Goal: Navigation & Orientation: Find specific page/section

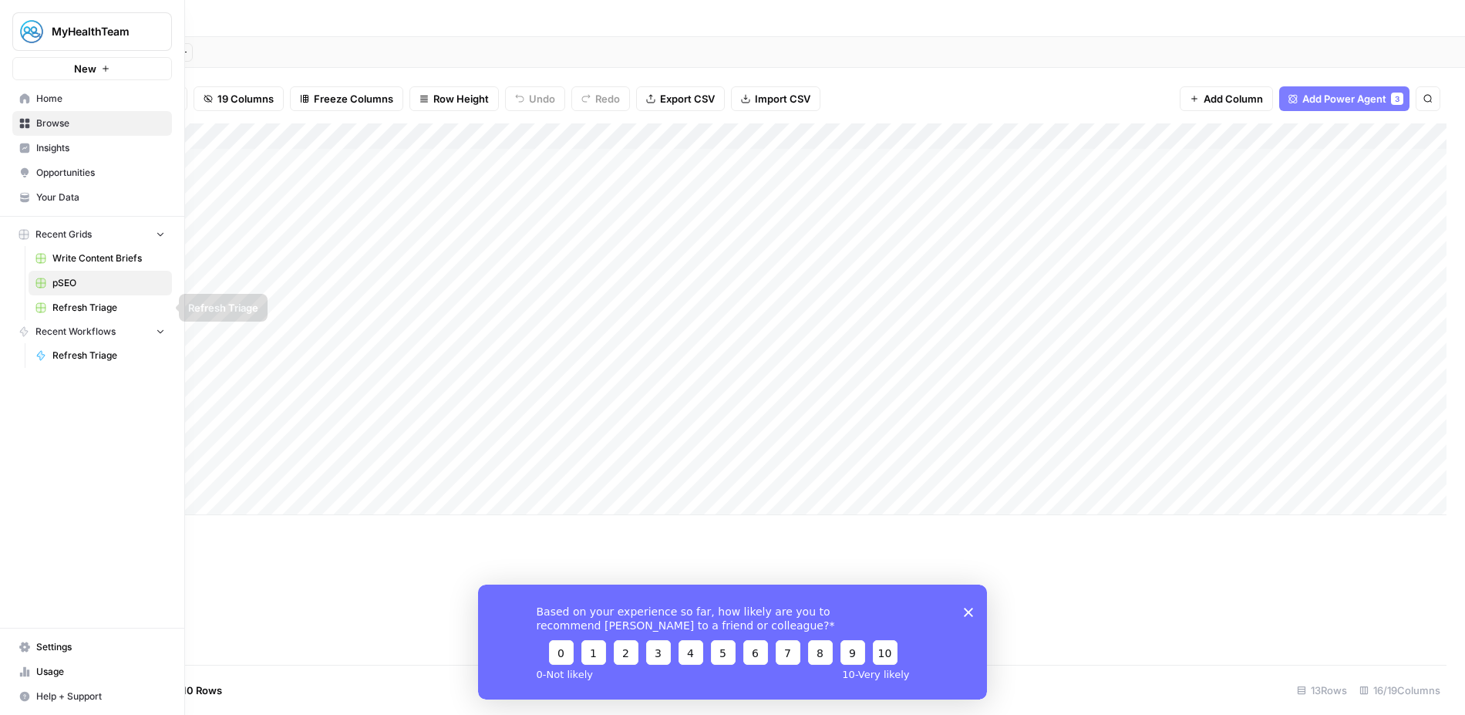
click at [86, 304] on span "Refresh Triage" at bounding box center [108, 308] width 113 height 14
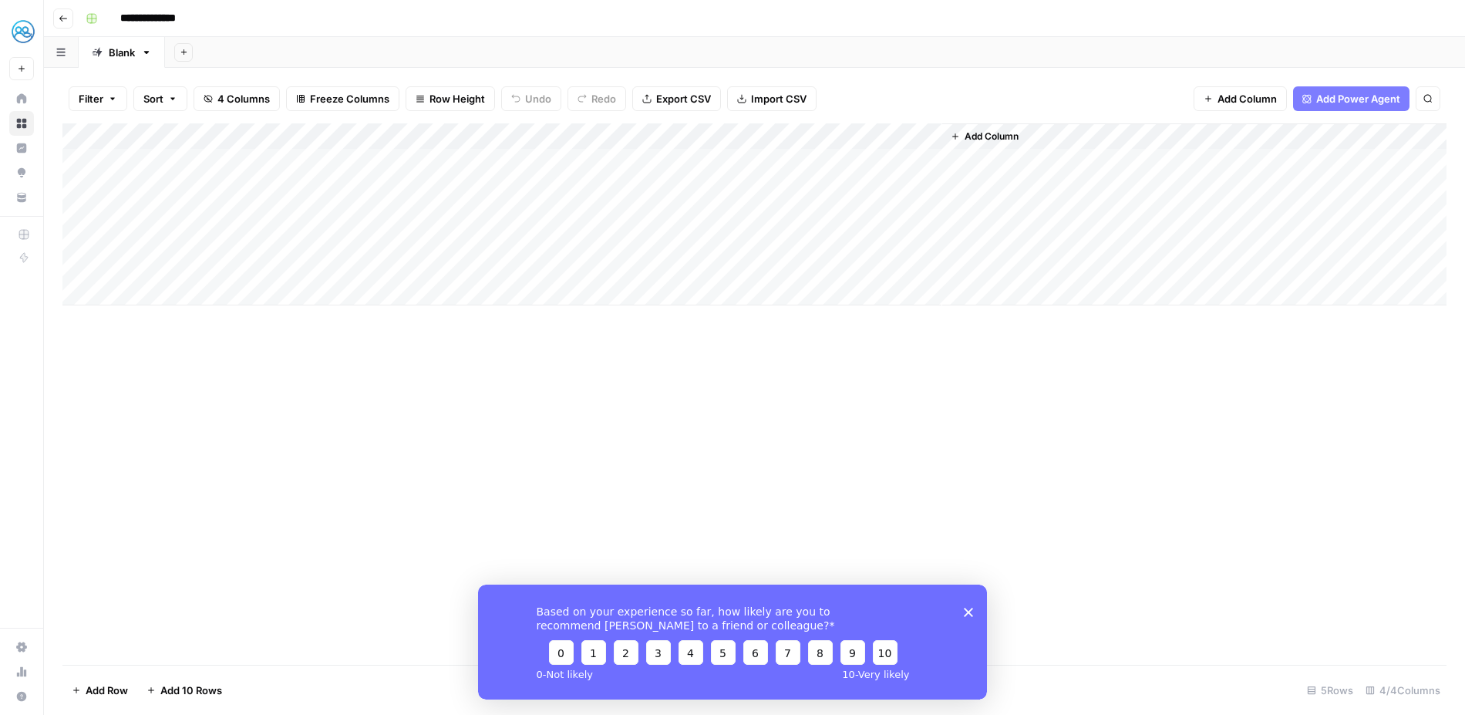
click at [970, 614] on icon "Close survey" at bounding box center [968, 611] width 9 height 9
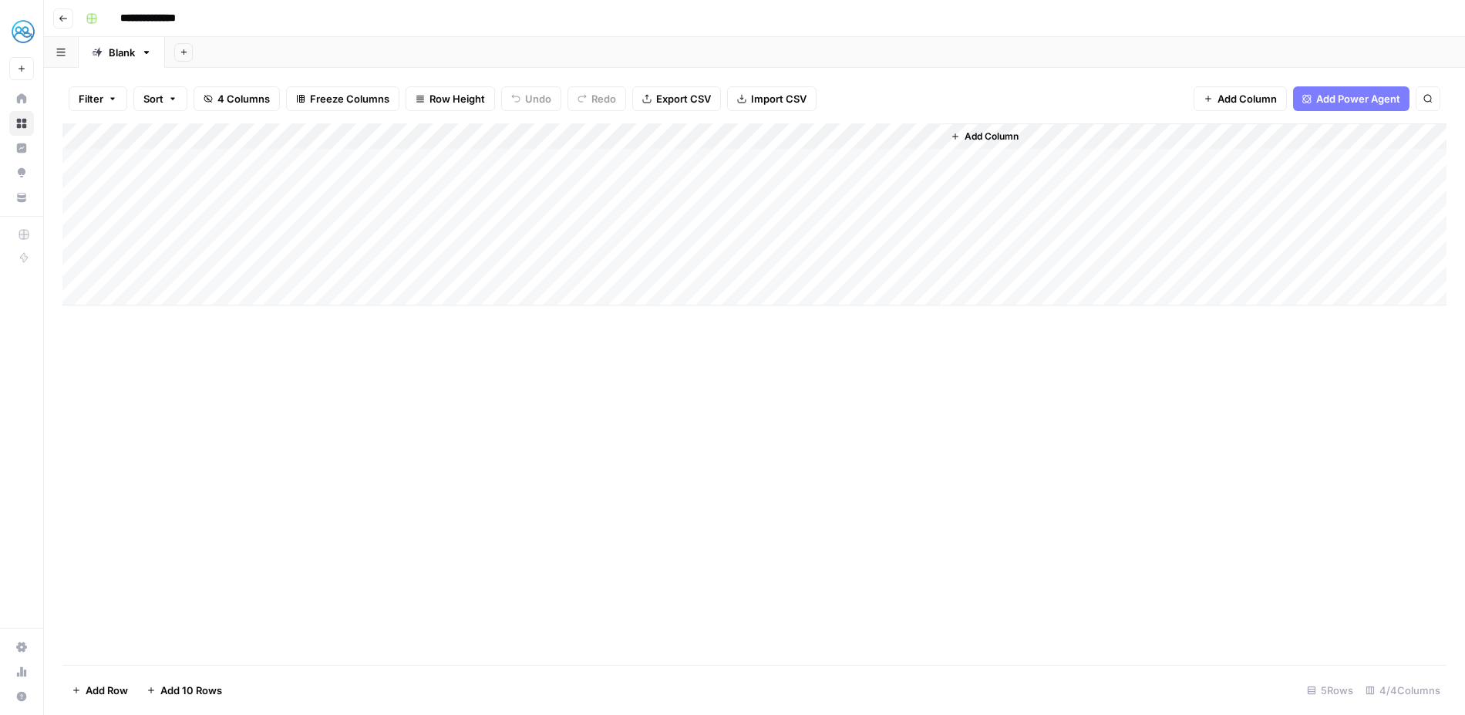
click at [66, 15] on icon "button" at bounding box center [63, 18] width 9 height 9
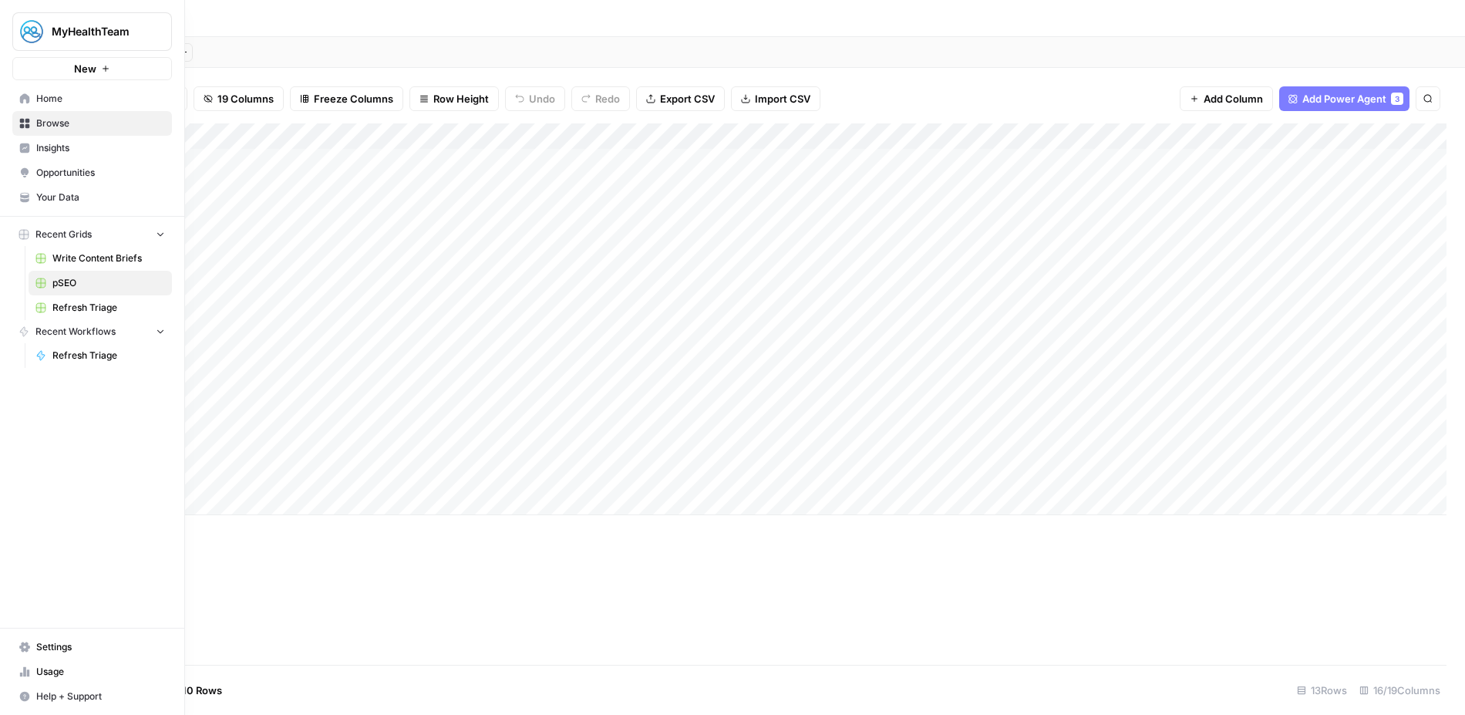
click at [58, 99] on span "Home" at bounding box center [100, 99] width 129 height 14
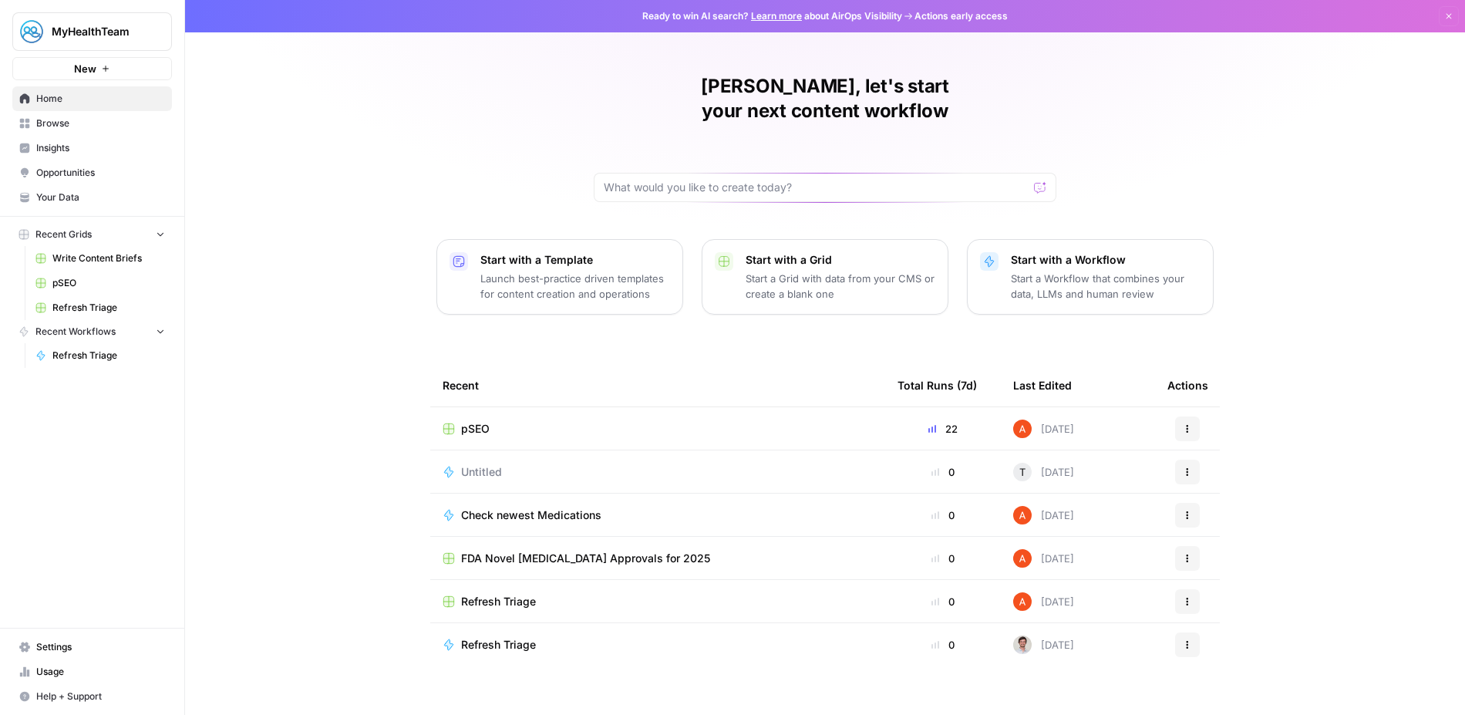
click at [380, 505] on div "[PERSON_NAME], let's start your next content workflow Start with a Template Lau…" at bounding box center [825, 367] width 1280 height 734
click at [371, 505] on div "[PERSON_NAME], let's start your next content workflow Start with a Template Lau…" at bounding box center [825, 367] width 1280 height 734
click at [82, 100] on span "Home" at bounding box center [100, 99] width 129 height 14
click at [57, 125] on span "Browse" at bounding box center [100, 123] width 129 height 14
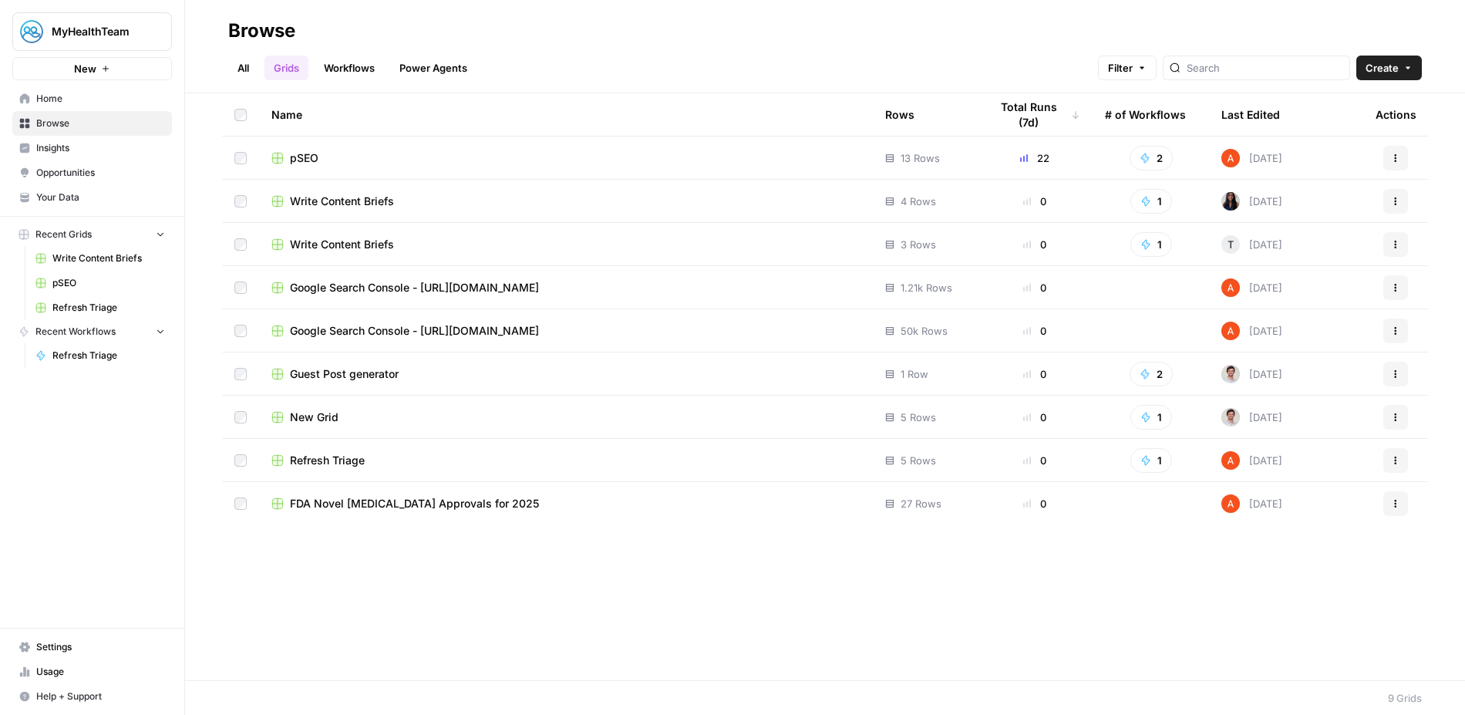
click at [1201, 628] on div "Name Rows Total Runs (7d) # of Workflows Last Edited Actions pSEO 13 Rows 22 2 …" at bounding box center [825, 386] width 1280 height 587
